Goal: Task Accomplishment & Management: Complete application form

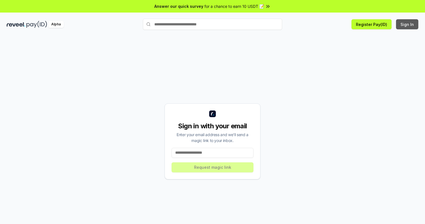
click at [407, 24] on button "Sign In" at bounding box center [407, 24] width 22 height 10
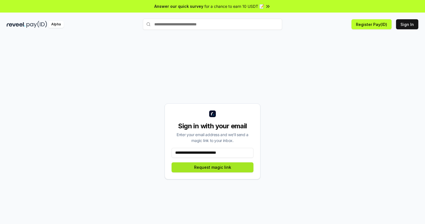
type input "**********"
click at [212, 167] on button "Request magic link" at bounding box center [213, 167] width 82 height 10
